Goal: Information Seeking & Learning: Learn about a topic

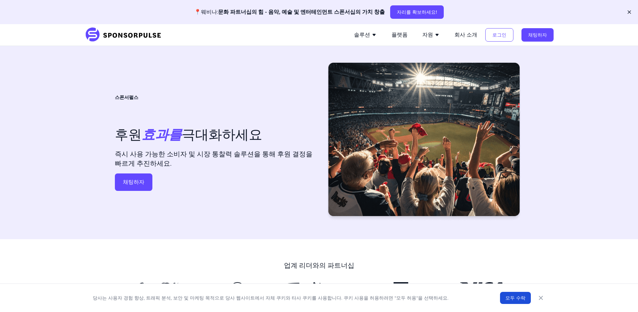
click at [370, 33] on font "솔루션" at bounding box center [362, 34] width 16 height 6
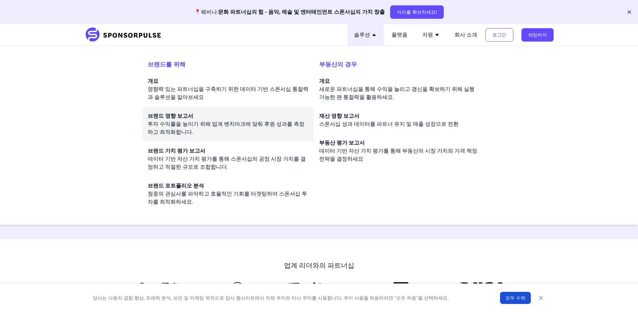
click at [179, 123] on font "투자 수익률을 높이기 위해 업계 벤치마크에 맞춰 후원 성과를 측정하고 최적화합니다." at bounding box center [226, 128] width 157 height 14
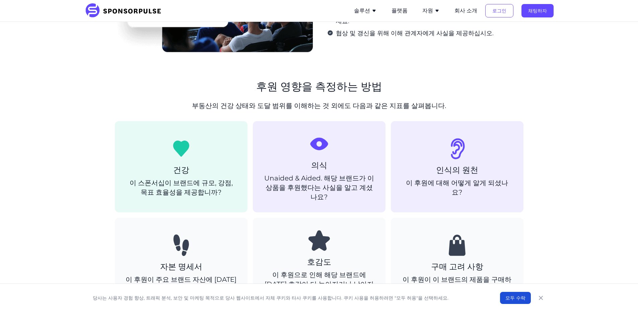
scroll to position [357, 0]
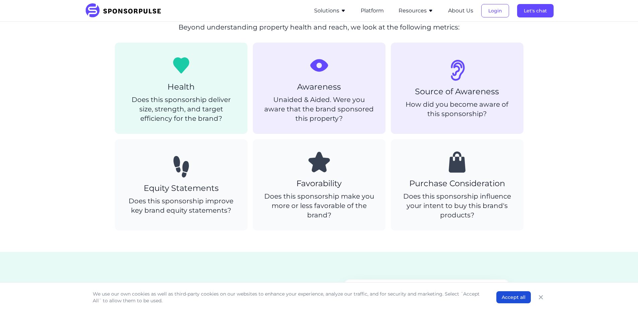
click at [77, 134] on section "How we measure sponsorship impact Beyond understanding property health and reac…" at bounding box center [319, 127] width 638 height 250
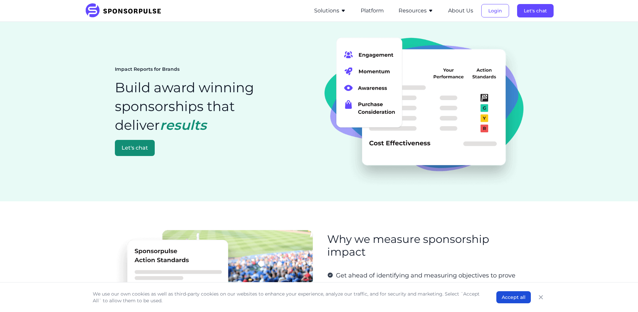
scroll to position [0, 0]
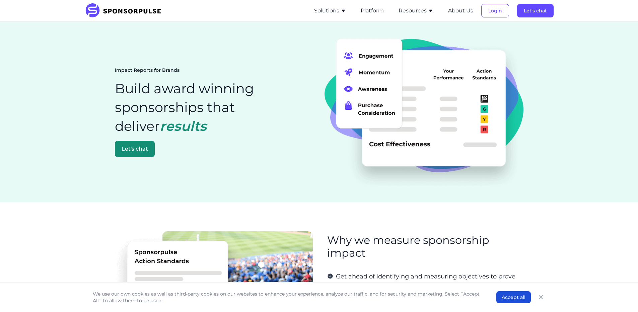
click at [338, 11] on button "Solutions" at bounding box center [330, 11] width 32 height 8
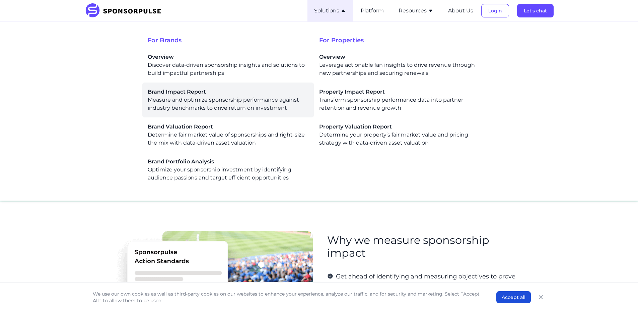
click at [239, 99] on div "Brand Impact Report Measure and optimize sponsorship performance against indust…" at bounding box center [228, 100] width 161 height 24
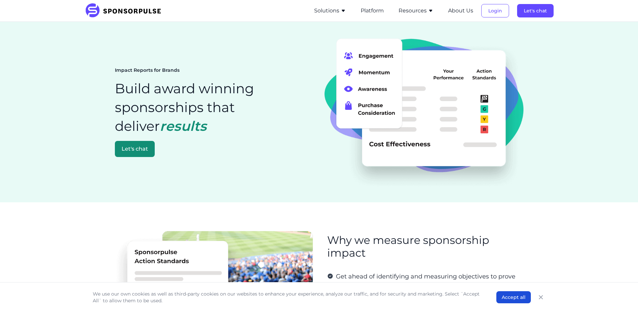
click at [340, 7] on button "Solutions" at bounding box center [330, 11] width 32 height 8
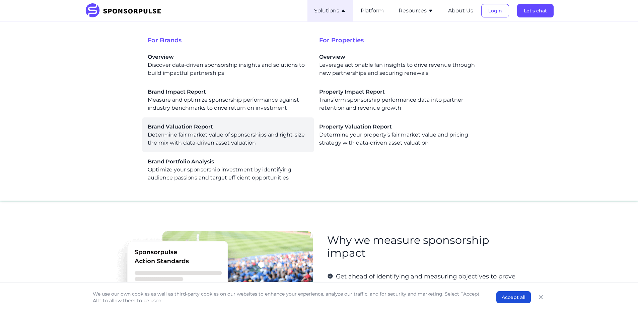
click at [227, 135] on div "Brand Valuation Report Determine fair market value of sponsorships and right-si…" at bounding box center [228, 135] width 161 height 24
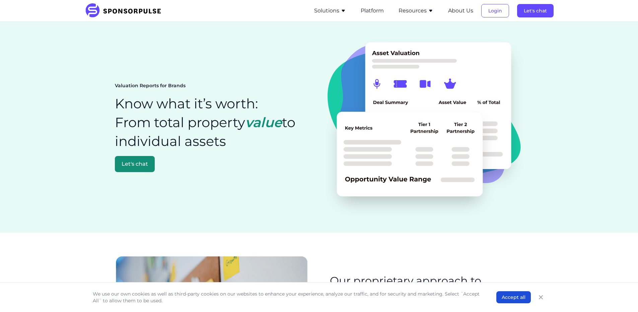
click at [412, 9] on button "Resources" at bounding box center [416, 11] width 35 height 8
click at [383, 10] on button "Platform" at bounding box center [372, 11] width 23 height 8
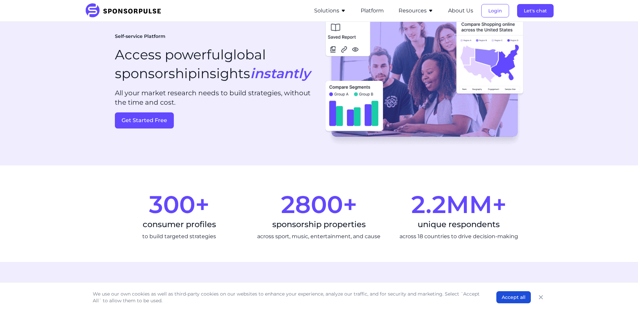
scroll to position [45, 0]
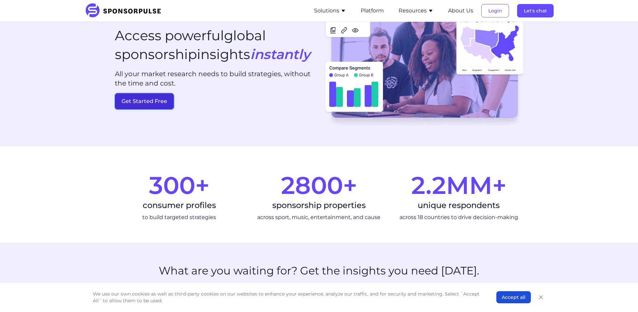
click at [156, 109] on button "Get Started Free" at bounding box center [144, 101] width 59 height 16
